Goal: Check status

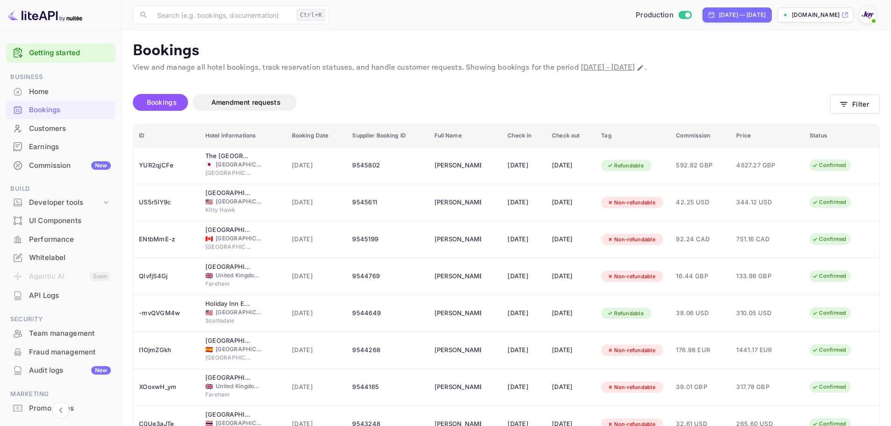
click at [79, 111] on div "Bookings" at bounding box center [70, 110] width 82 height 11
click at [861, 108] on button "Filter" at bounding box center [855, 103] width 50 height 19
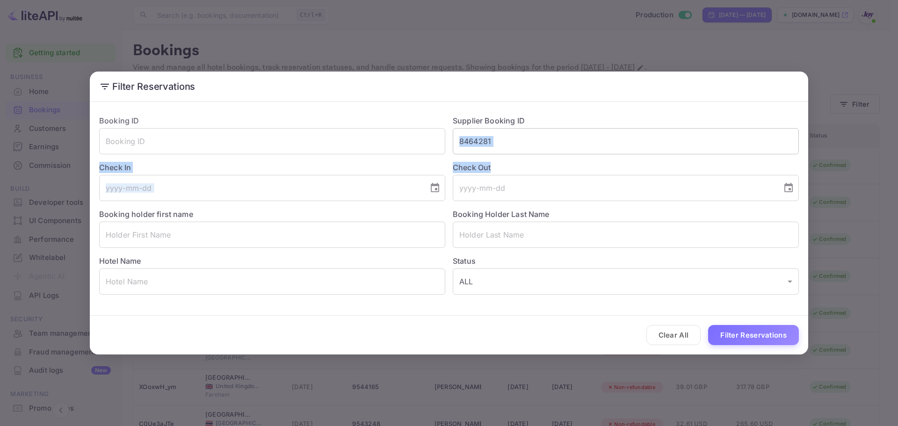
drag, startPoint x: 530, startPoint y: 156, endPoint x: 456, endPoint y: 150, distance: 74.1
click at [456, 150] on div "Booking ID ​ Supplier Booking ID 8464281 ​ Check In ​ Check Out ​ Booking holde…" at bounding box center [445, 201] width 707 height 187
click at [511, 144] on input "8464281" at bounding box center [626, 141] width 346 height 26
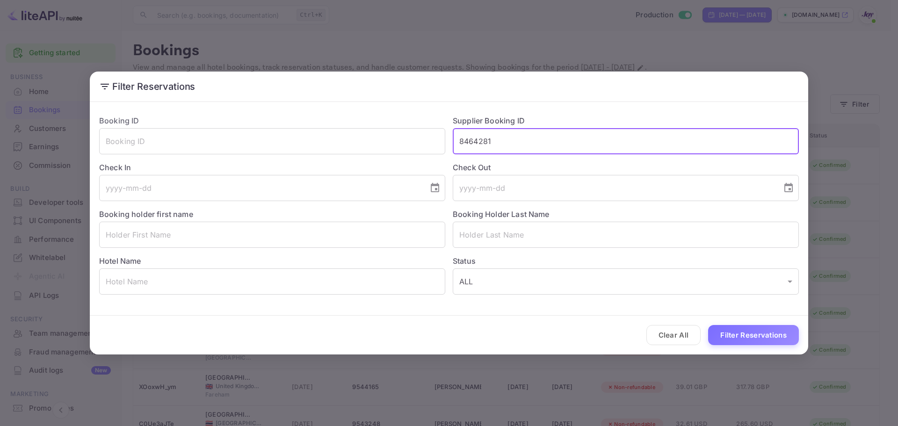
click at [510, 143] on input "8464281" at bounding box center [626, 141] width 346 height 26
type input "8447694"
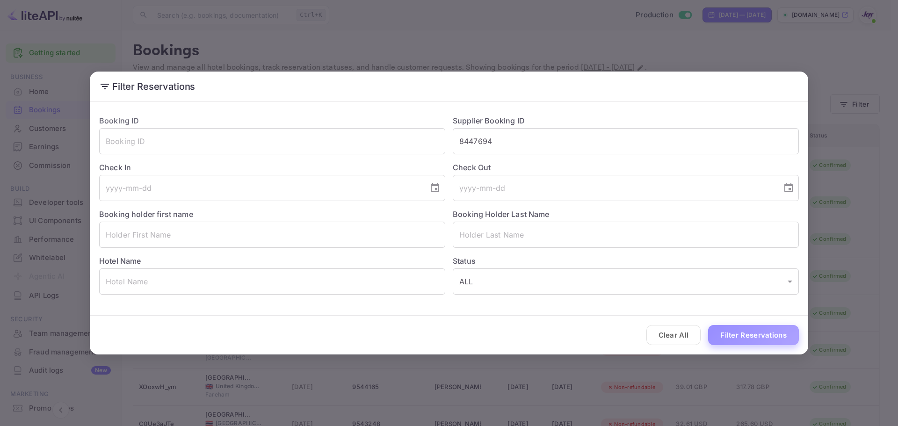
click at [757, 339] on button "Filter Reservations" at bounding box center [753, 335] width 91 height 20
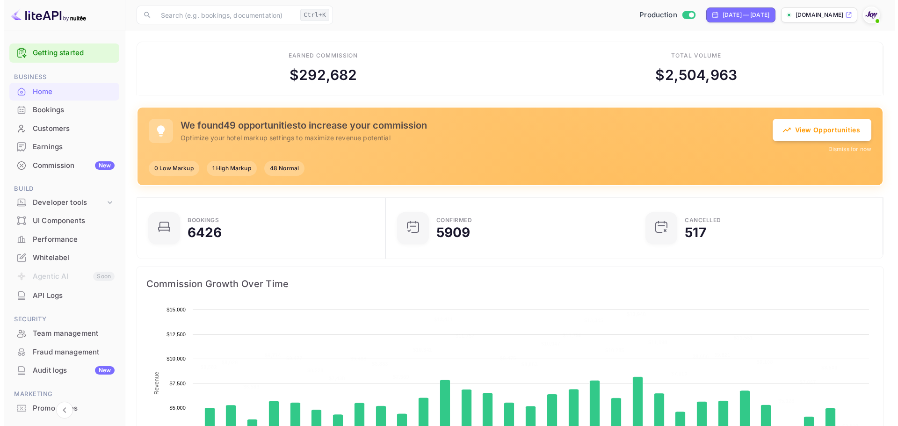
scroll to position [145, 236]
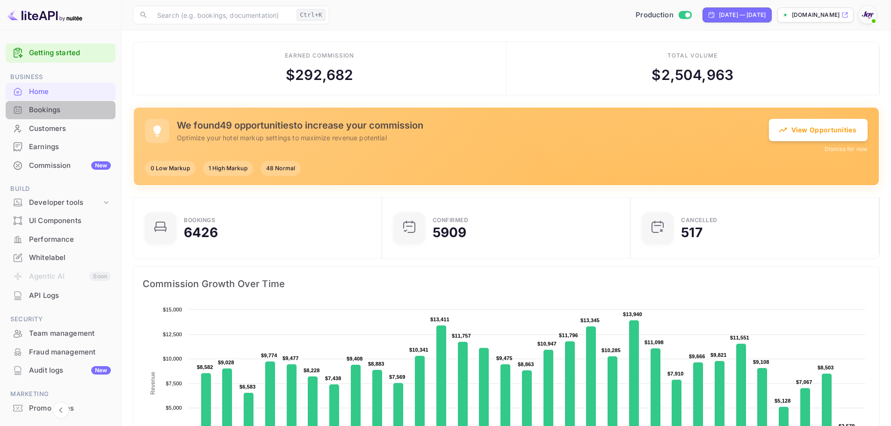
click at [70, 108] on div "Bookings" at bounding box center [70, 110] width 82 height 11
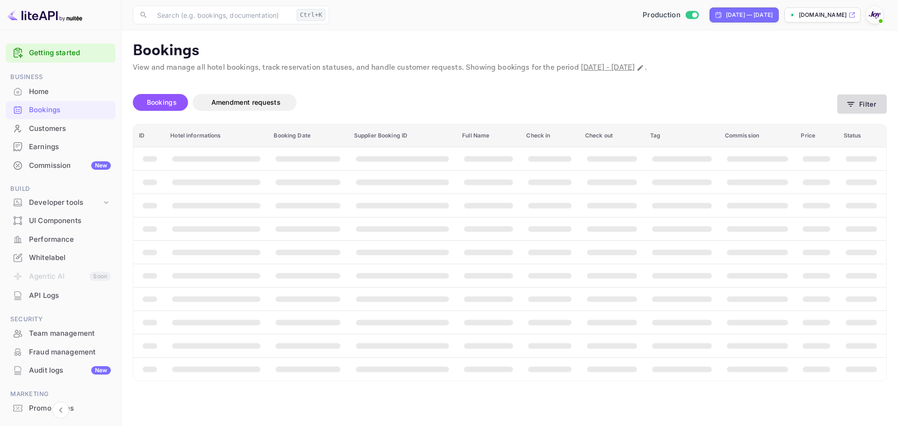
click at [863, 103] on button "Filter" at bounding box center [862, 103] width 50 height 19
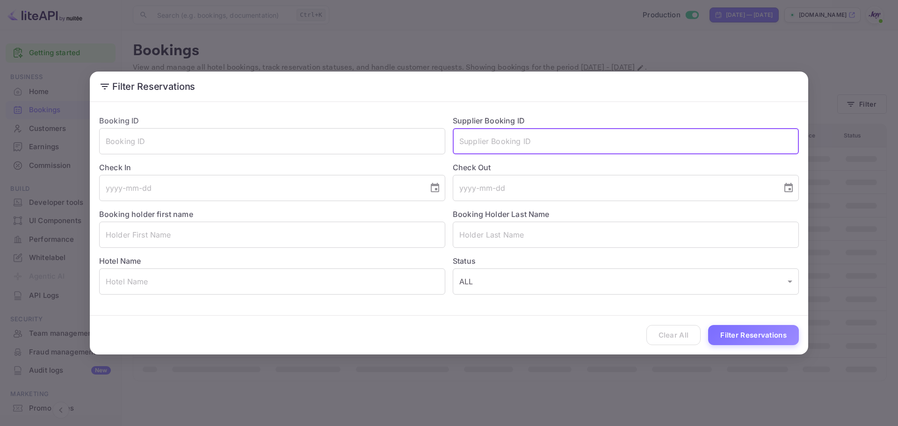
click at [505, 139] on input "text" at bounding box center [626, 141] width 346 height 26
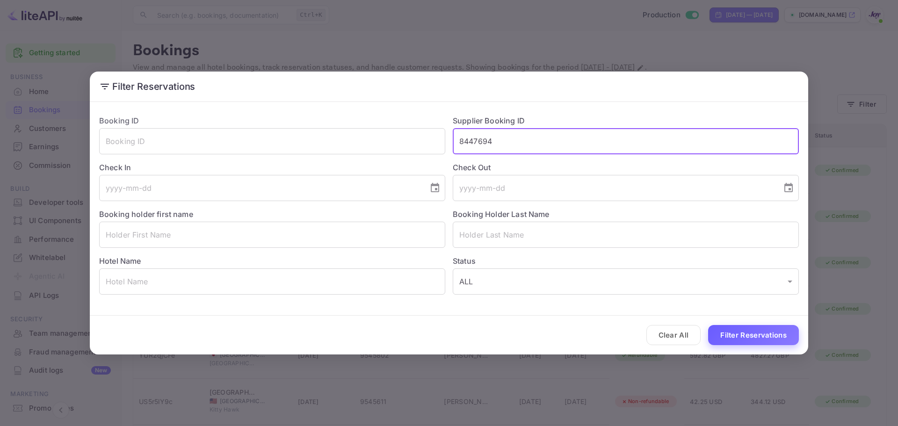
type input "8447694"
click at [725, 328] on button "Filter Reservations" at bounding box center [753, 335] width 91 height 20
drag, startPoint x: 523, startPoint y: 141, endPoint x: 390, endPoint y: 120, distance: 134.8
click at [390, 120] on div "Booking ID ​ Supplier Booking ID 8447694 ​ Check In ​ Check Out ​ Booking holde…" at bounding box center [445, 201] width 707 height 187
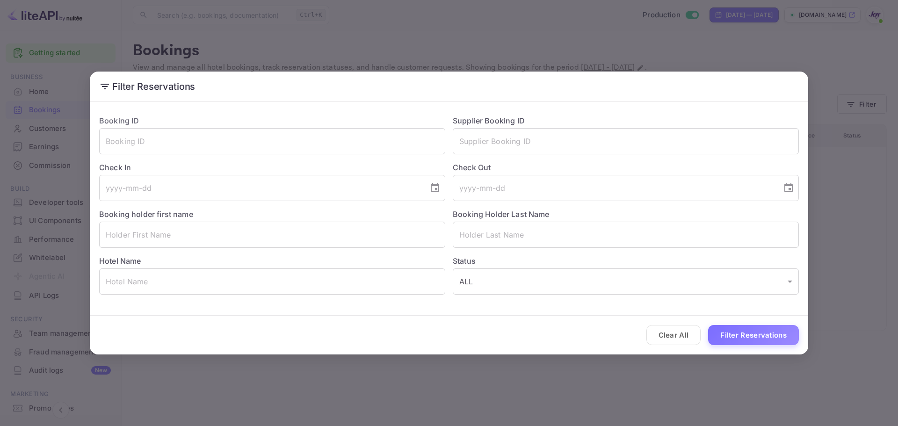
click at [377, 34] on div "Filter Reservations Booking ID ​ Supplier Booking ID ​ Check In ​ Check Out ​ B…" at bounding box center [449, 213] width 898 height 426
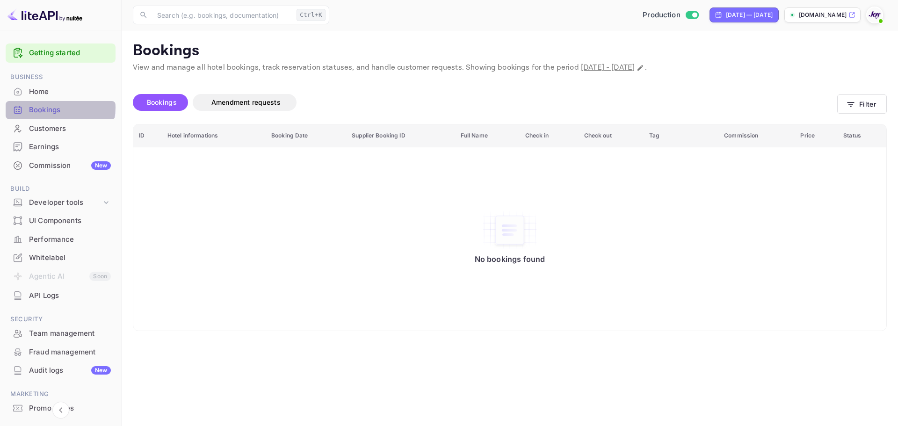
click at [57, 108] on div "Bookings" at bounding box center [70, 110] width 82 height 11
